Goal: Task Accomplishment & Management: Use online tool/utility

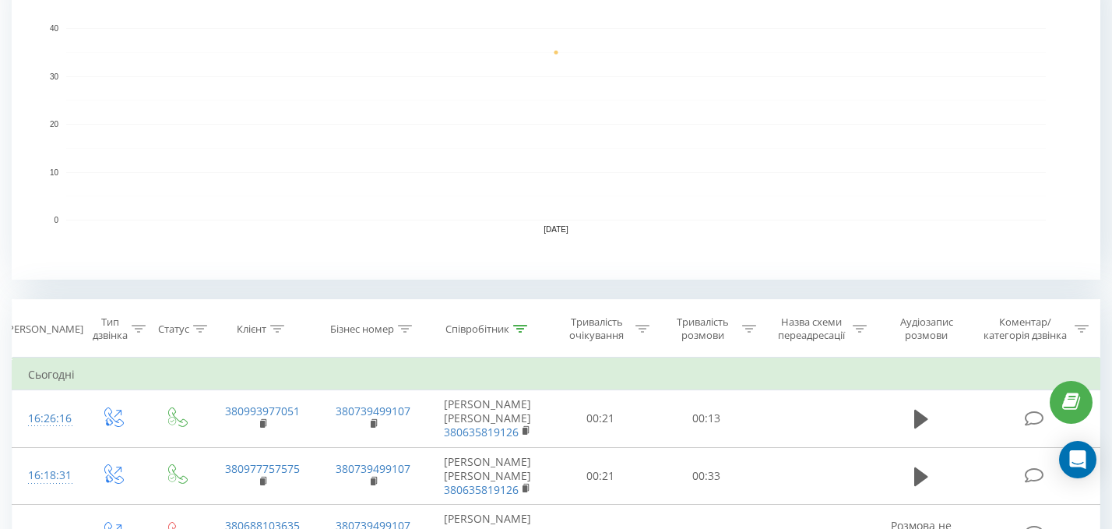
scroll to position [378, 0]
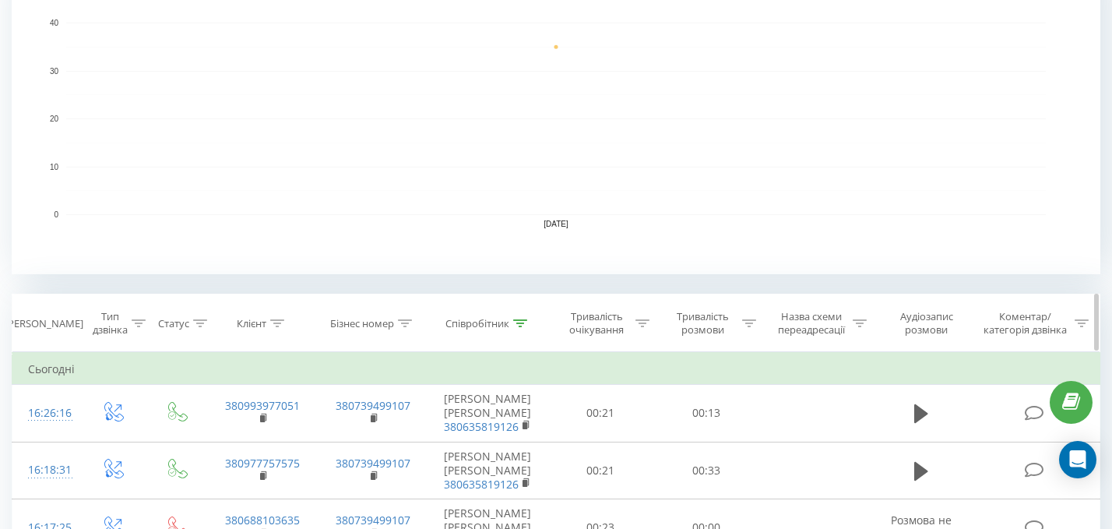
click at [525, 322] on icon at bounding box center [520, 323] width 14 height 8
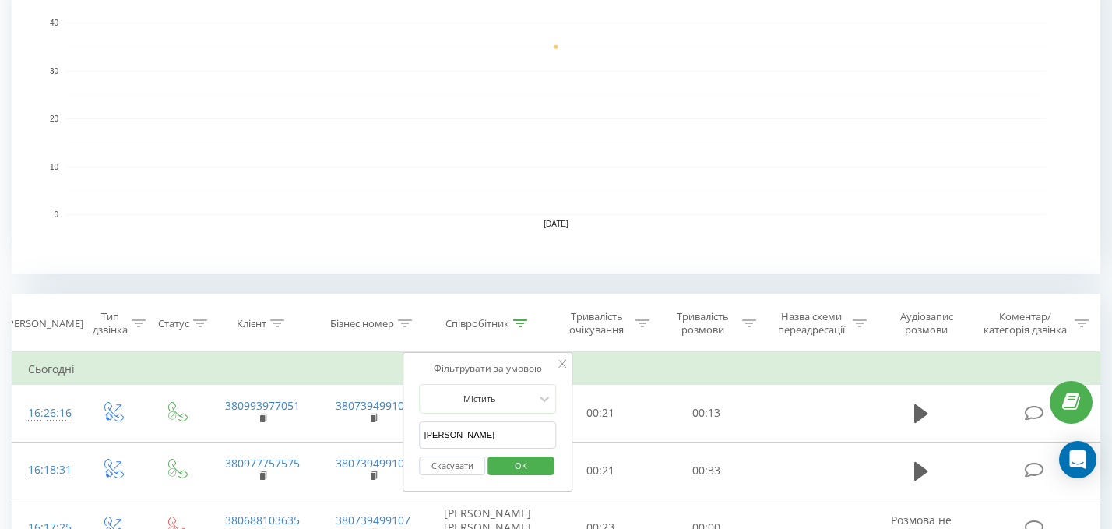
click at [496, 441] on input "Левченко" at bounding box center [488, 434] width 137 height 27
type input "[PERSON_NAME]"
click at [525, 470] on span "OK" at bounding box center [521, 465] width 44 height 24
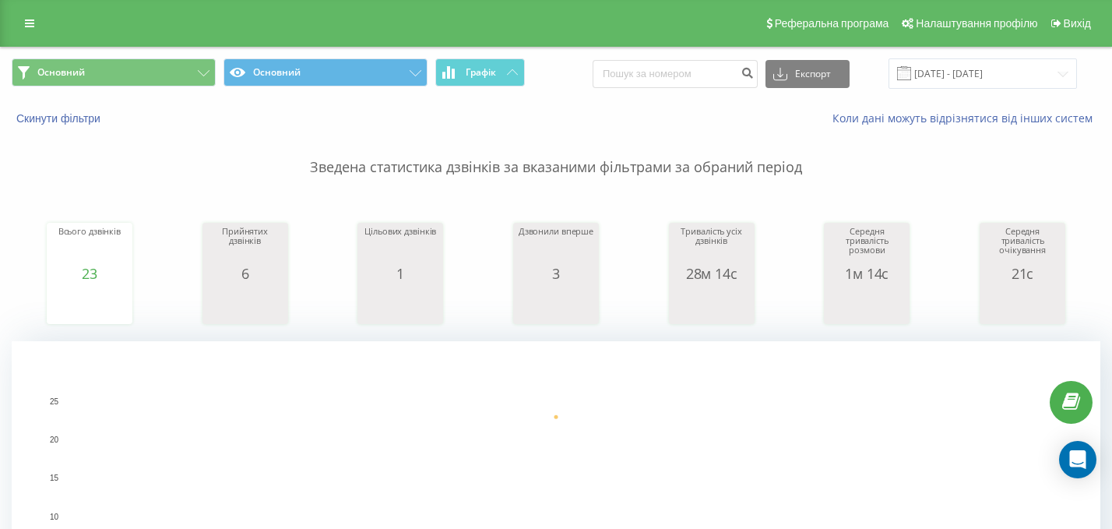
scroll to position [3, 0]
